Goal: Task Accomplishment & Management: Manage account settings

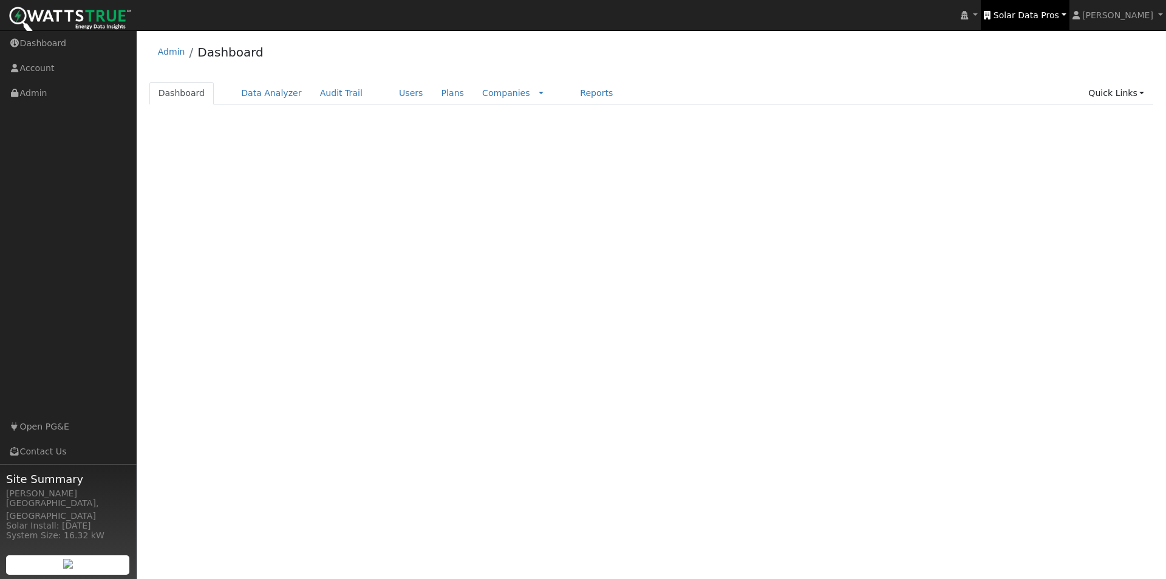
click at [1059, 16] on span "Solar Data Pros" at bounding box center [1026, 15] width 66 height 10
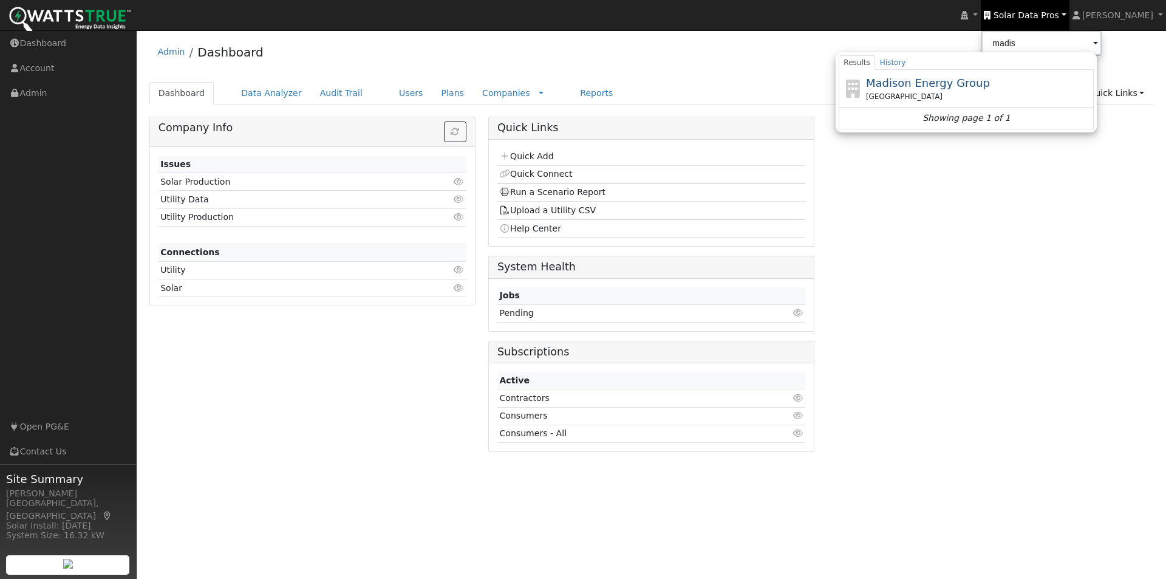
click at [937, 85] on span "Madison Energy Group" at bounding box center [928, 83] width 124 height 13
type input "Madison Energy Group"
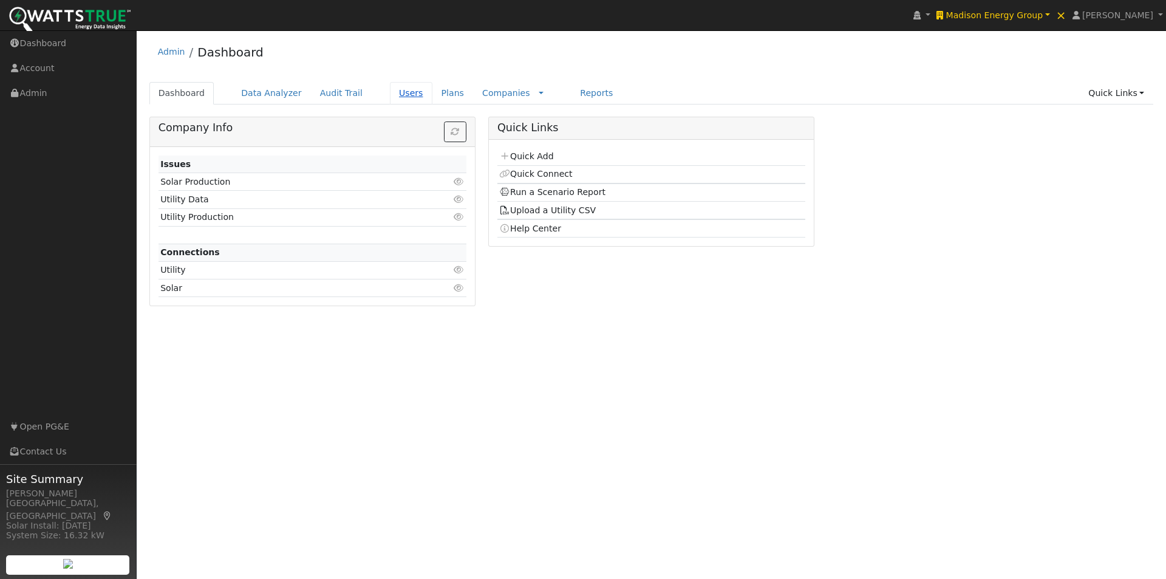
click at [390, 90] on link "Users" at bounding box center [411, 93] width 43 height 22
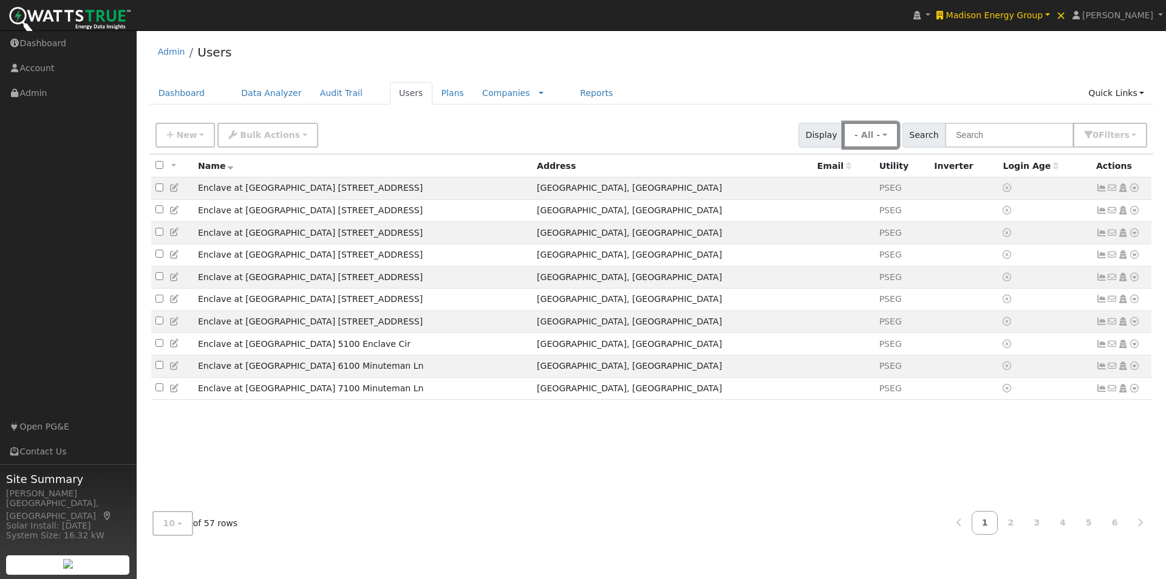
click at [895, 134] on button "- All -" at bounding box center [870, 135] width 55 height 25
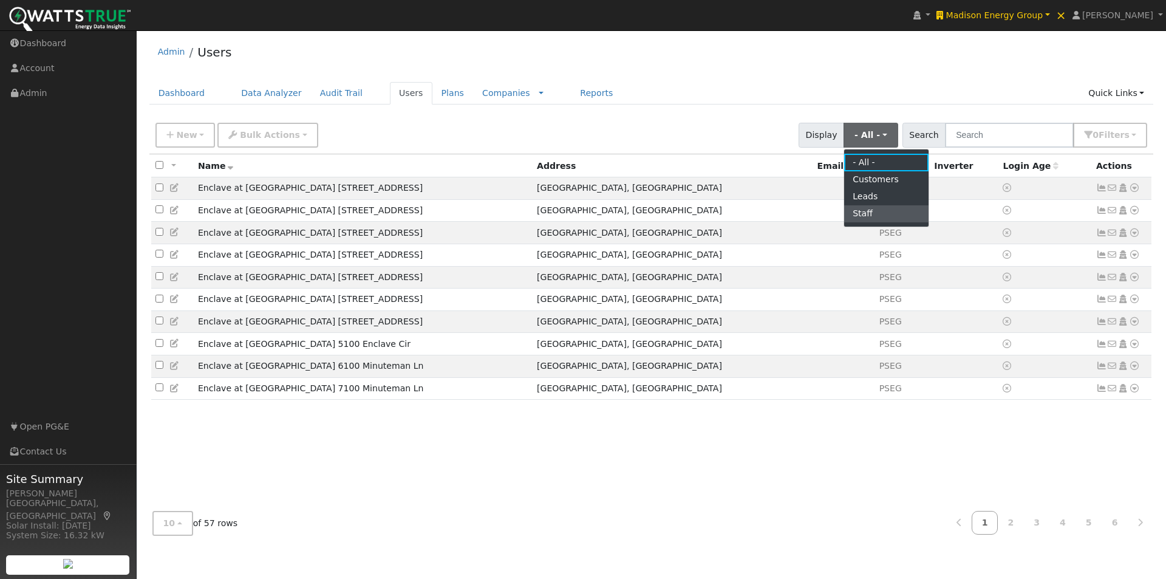
drag, startPoint x: 880, startPoint y: 214, endPoint x: 891, endPoint y: 104, distance: 109.8
click at [880, 213] on link "Staff" at bounding box center [886, 213] width 84 height 17
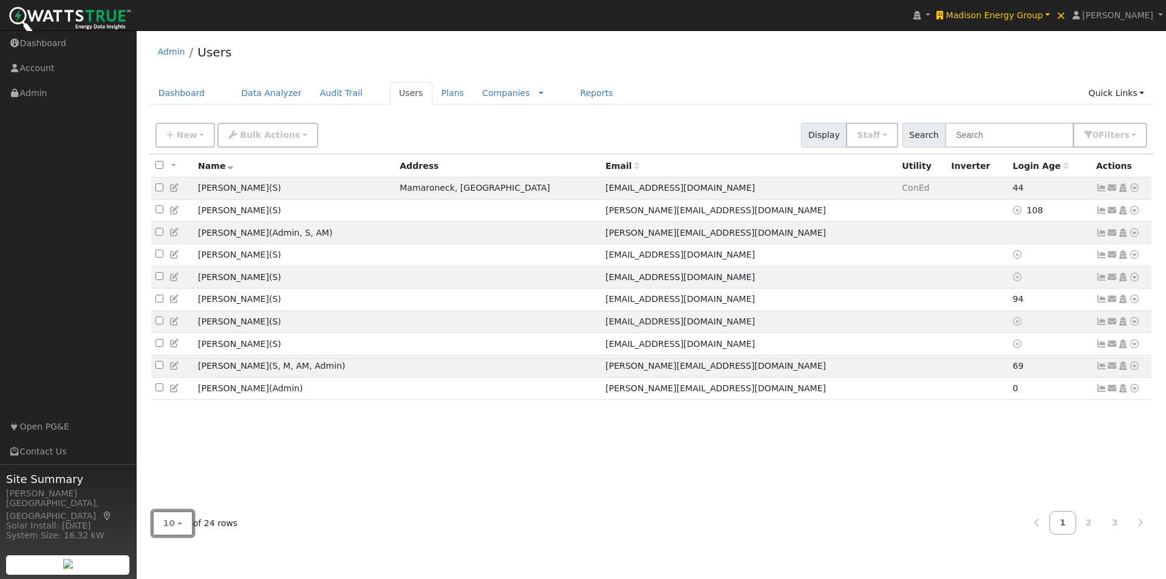
click at [172, 526] on button "10" at bounding box center [172, 523] width 41 height 25
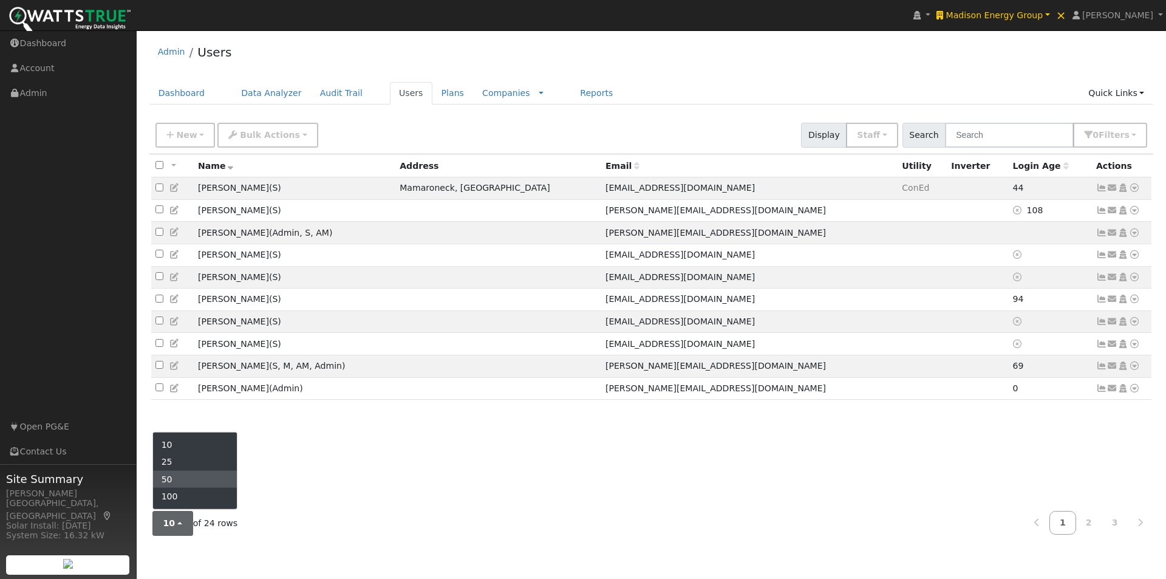
click at [186, 477] on link "50" at bounding box center [195, 479] width 84 height 17
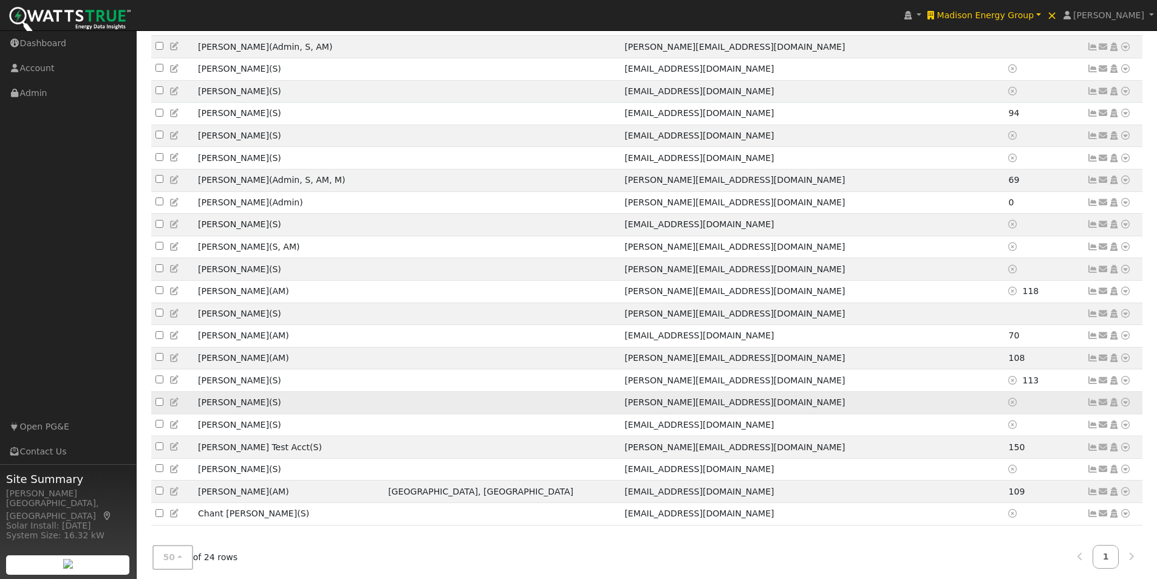
scroll to position [214, 0]
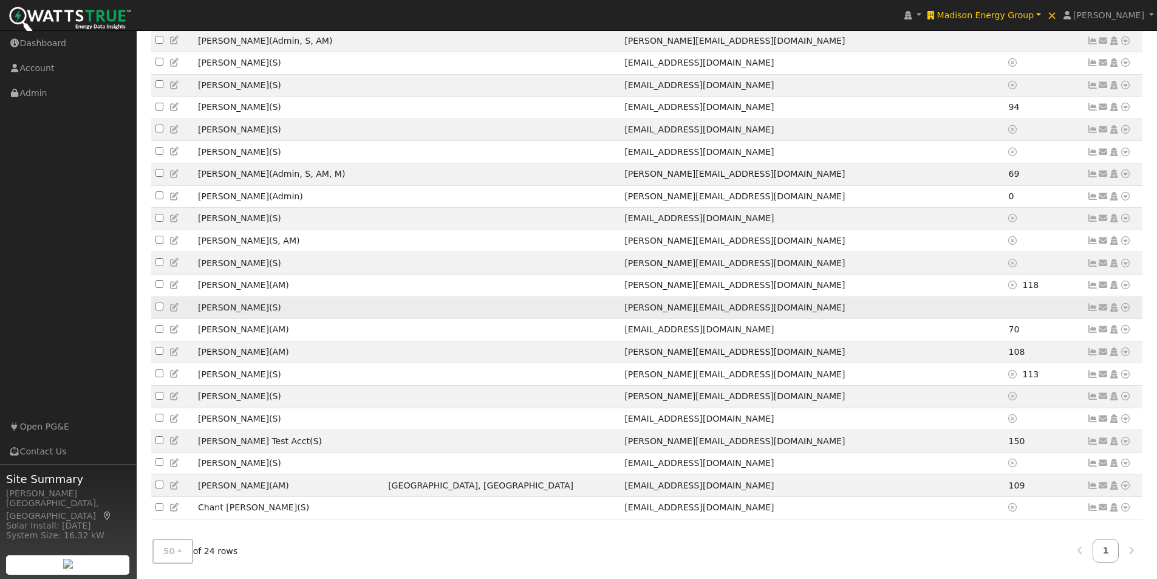
click at [1104, 303] on icon at bounding box center [1103, 307] width 11 height 9
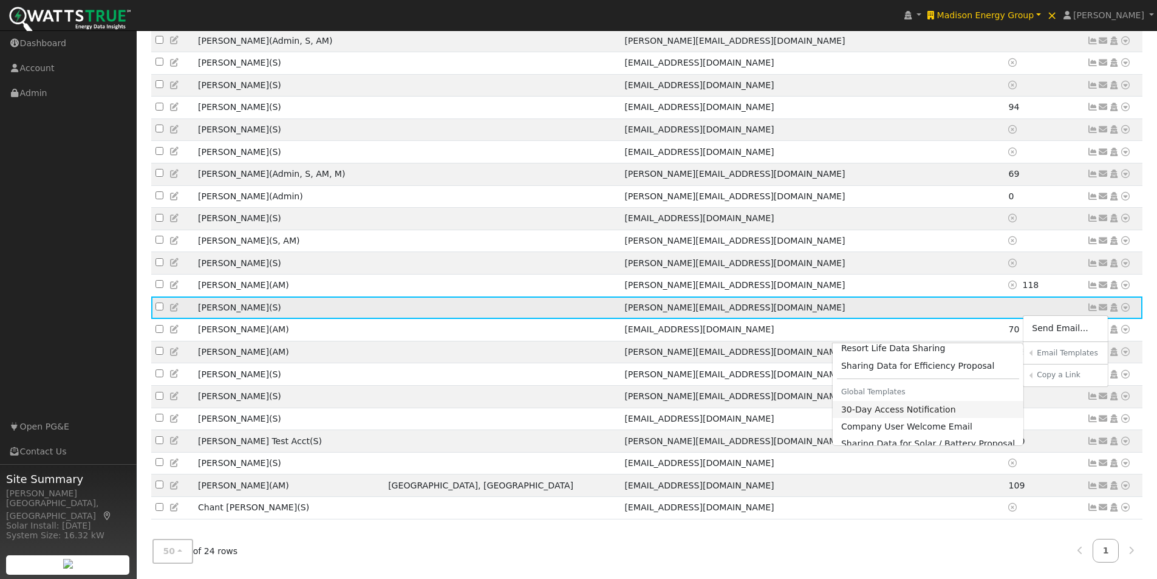
scroll to position [36, 0]
click at [872, 407] on link "Company User Welcome Email" at bounding box center [927, 415] width 191 height 17
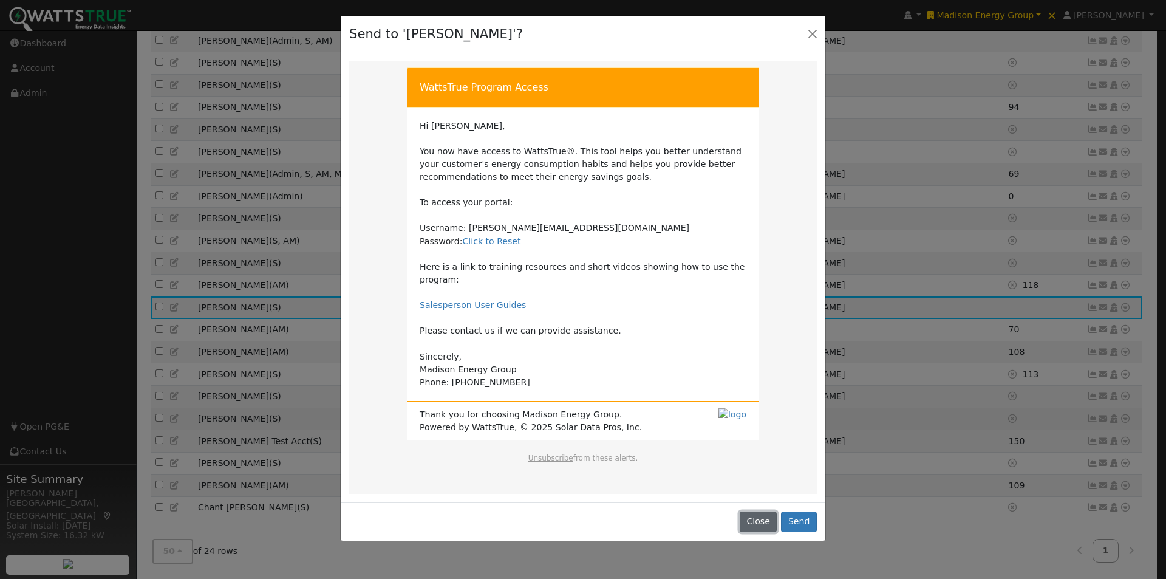
drag, startPoint x: 760, startPoint y: 506, endPoint x: 478, endPoint y: 406, distance: 299.0
click at [759, 511] on button "Close" at bounding box center [758, 521] width 37 height 21
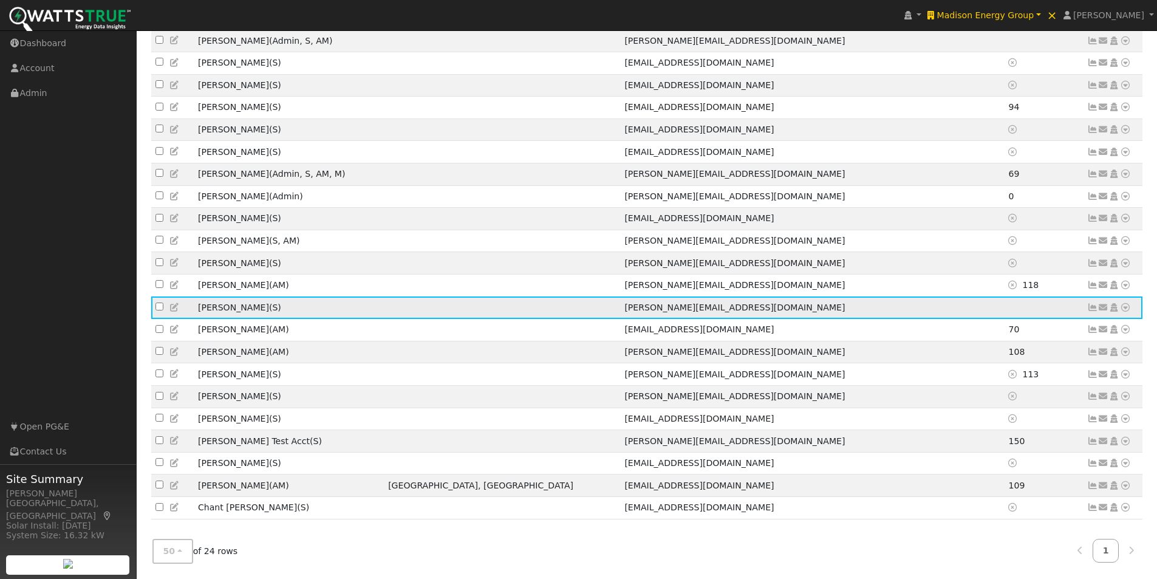
click at [173, 303] on icon at bounding box center [174, 307] width 11 height 9
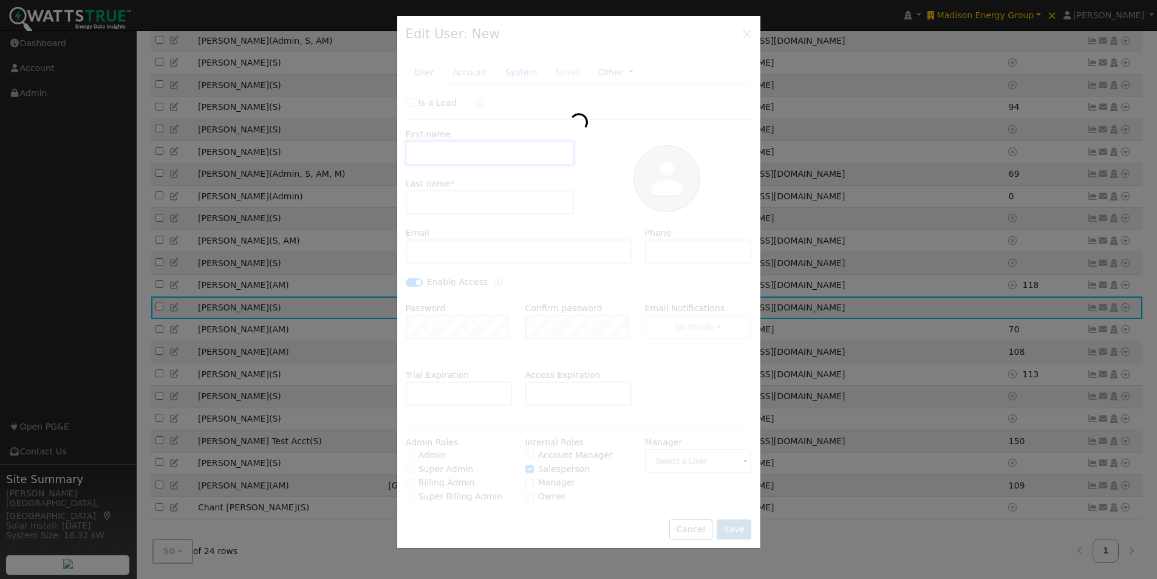
type input "Jon"
type input "Kropfl"
type input "jon@madisonenergygroup.com"
checkbox input "true"
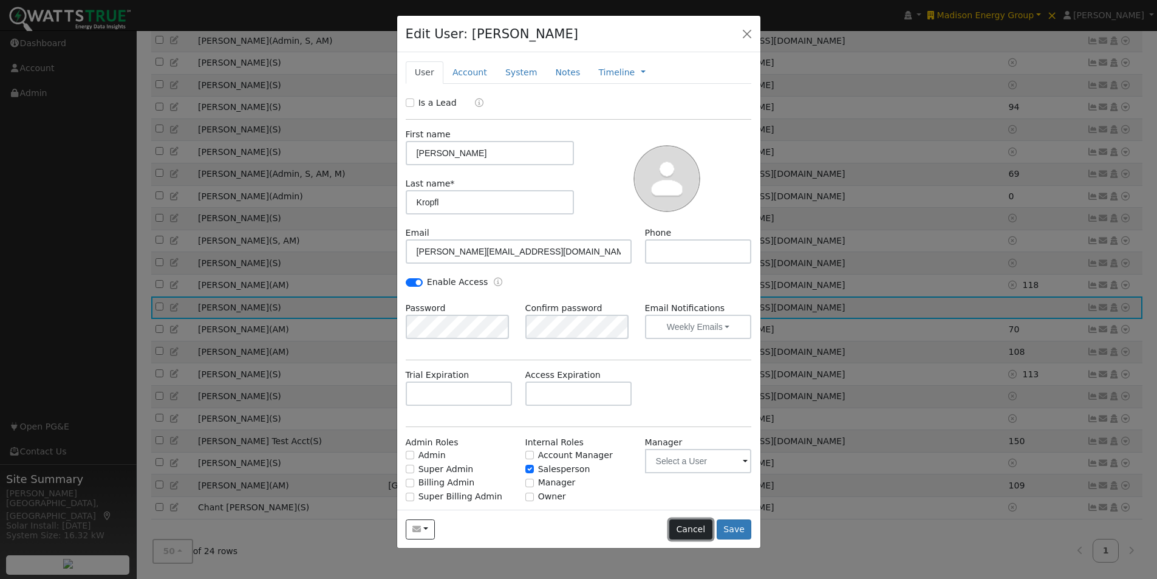
click at [696, 526] on button "Cancel" at bounding box center [690, 529] width 43 height 21
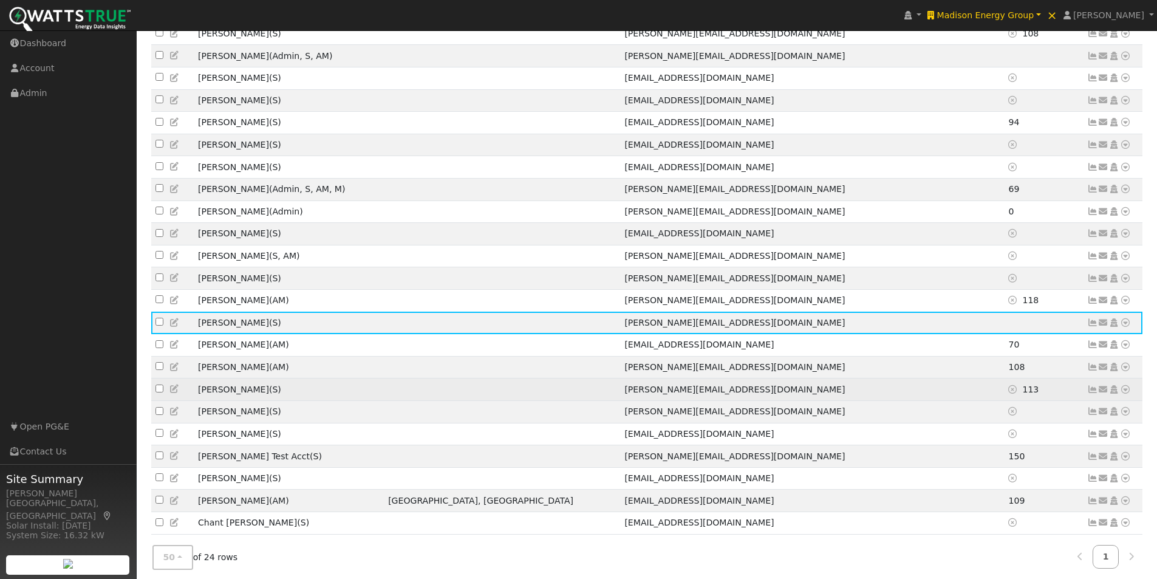
scroll to position [182, 0]
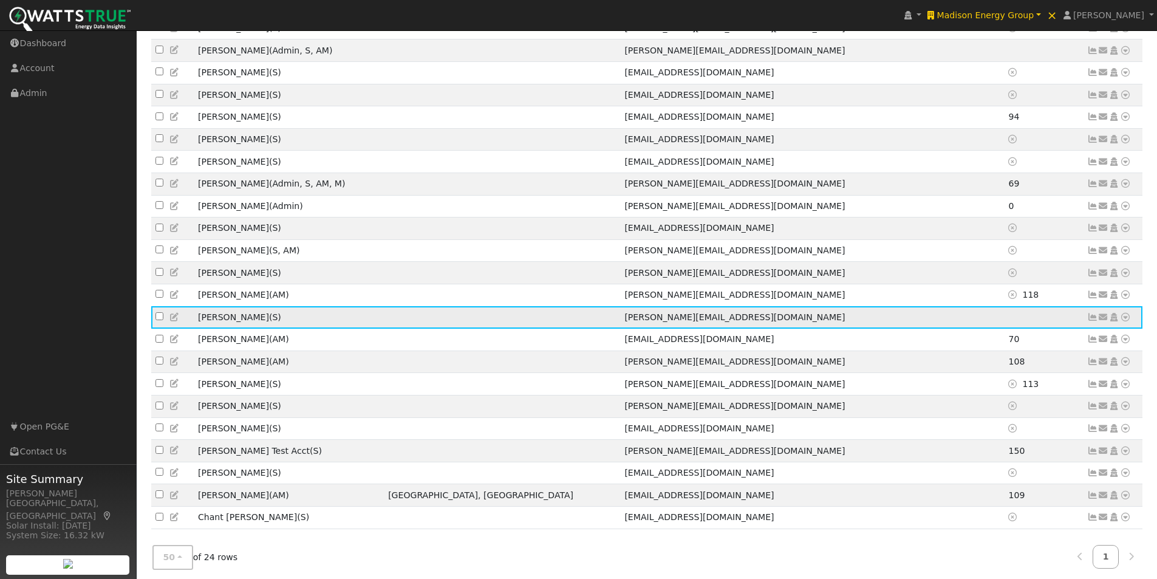
click at [1124, 321] on icon at bounding box center [1125, 317] width 11 height 9
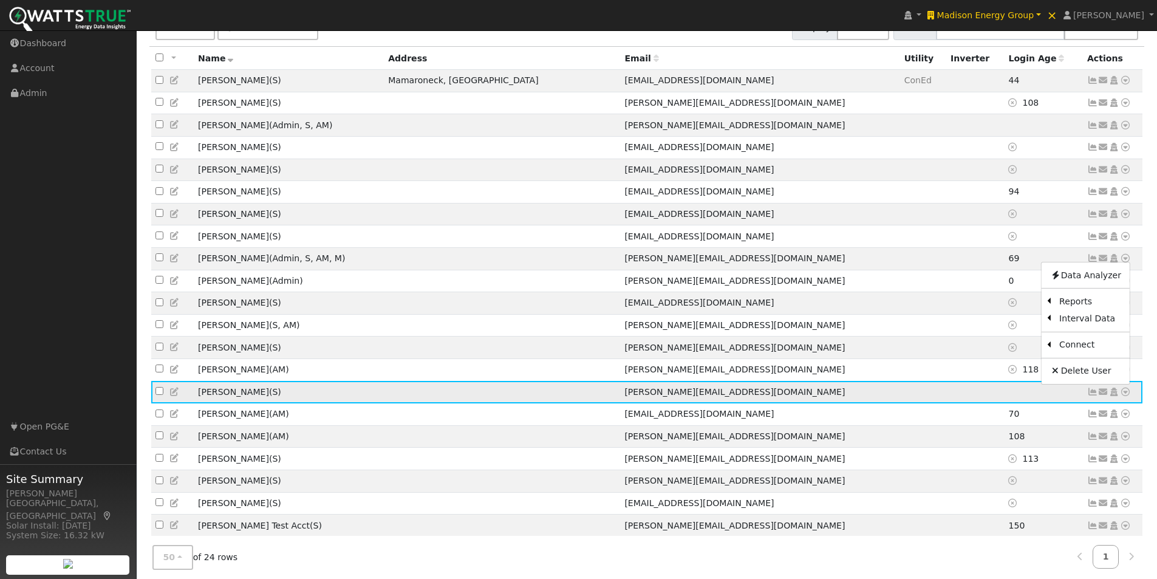
scroll to position [0, 0]
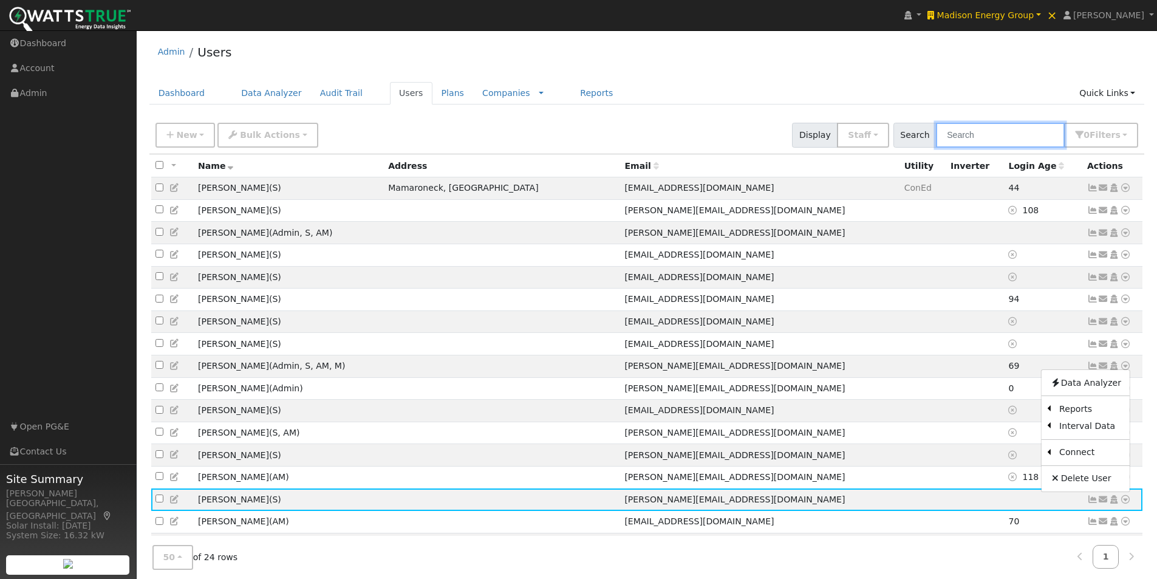
click at [1033, 135] on input "text" at bounding box center [1000, 135] width 129 height 25
type input "g"
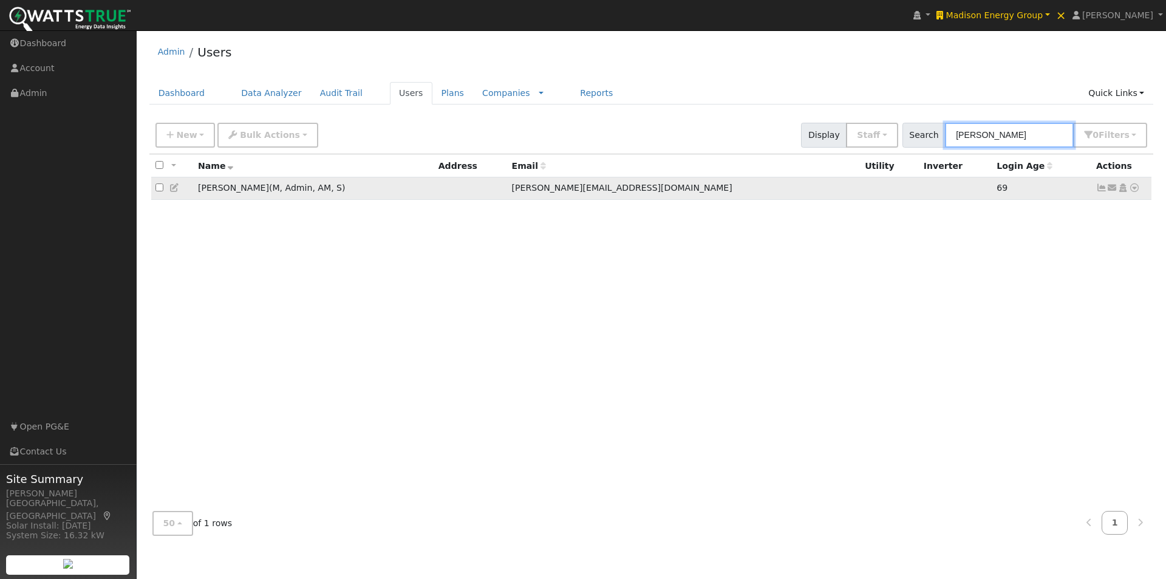
type input "justin"
click at [175, 189] on icon at bounding box center [174, 187] width 11 height 9
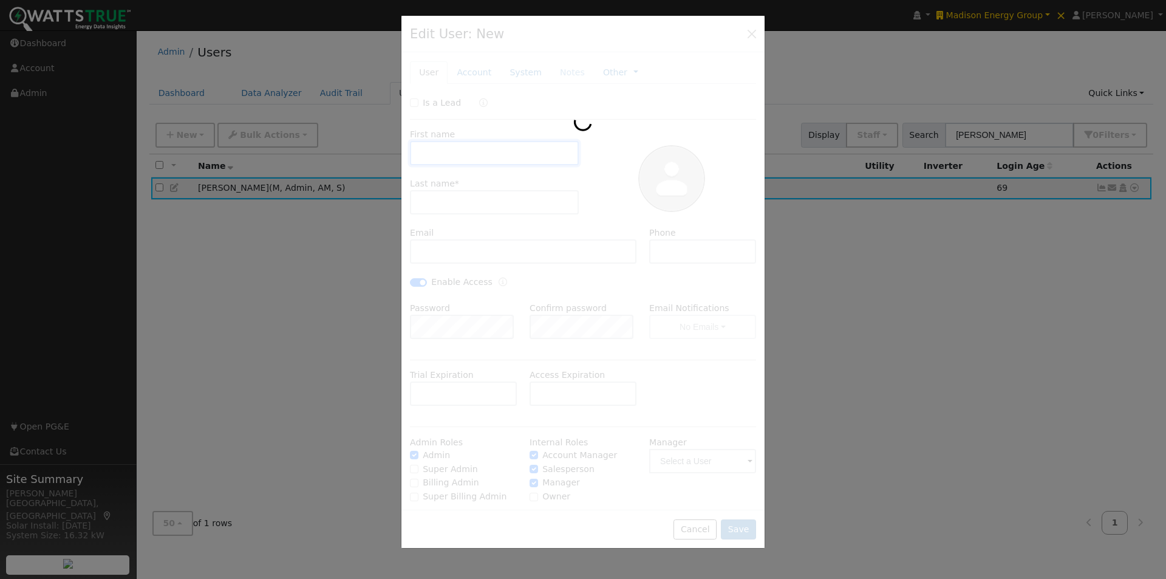
type input "Justin"
type input "Finney"
type input "justin@madisonenergygroup.com"
checkbox input "true"
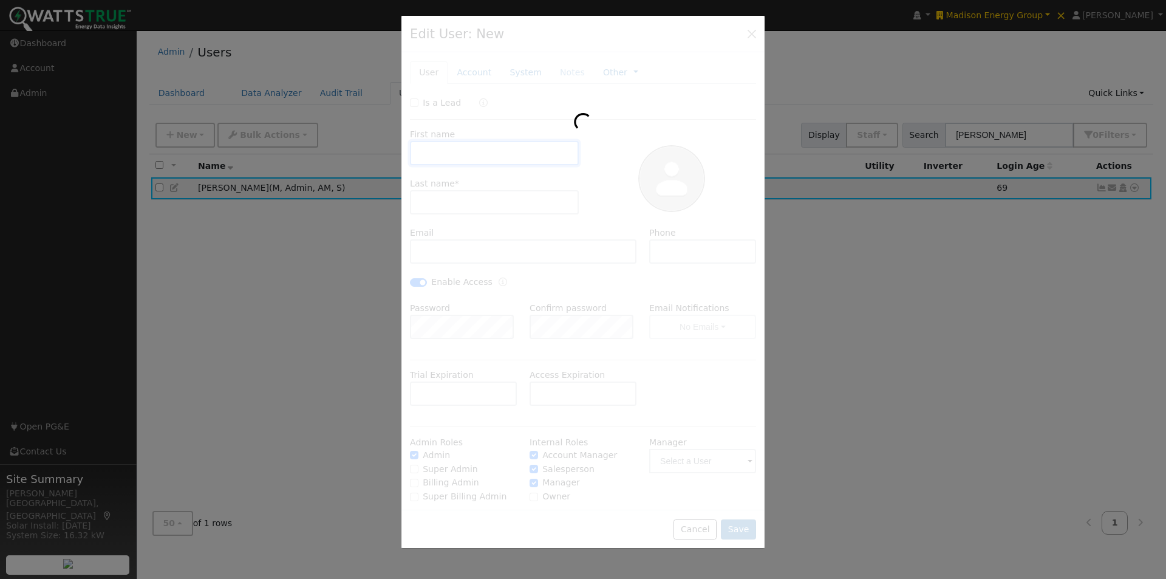
checkbox input "true"
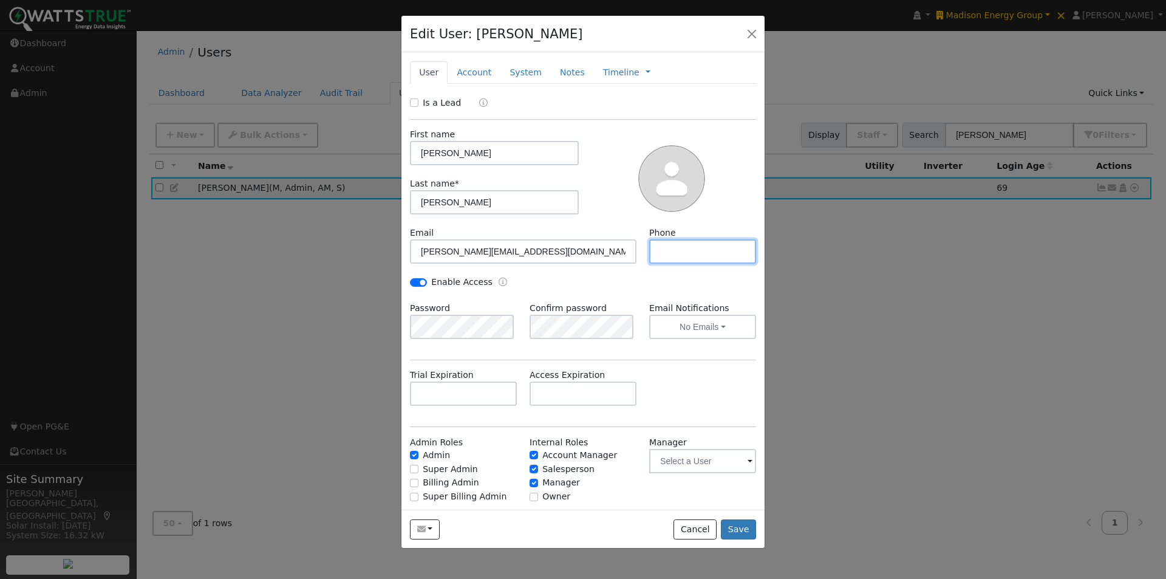
click at [674, 254] on input "text" at bounding box center [702, 251] width 107 height 24
type input "208-791-1458"
click at [741, 528] on button "Save" at bounding box center [738, 529] width 35 height 21
